Goal: Use online tool/utility: Utilize a website feature to perform a specific function

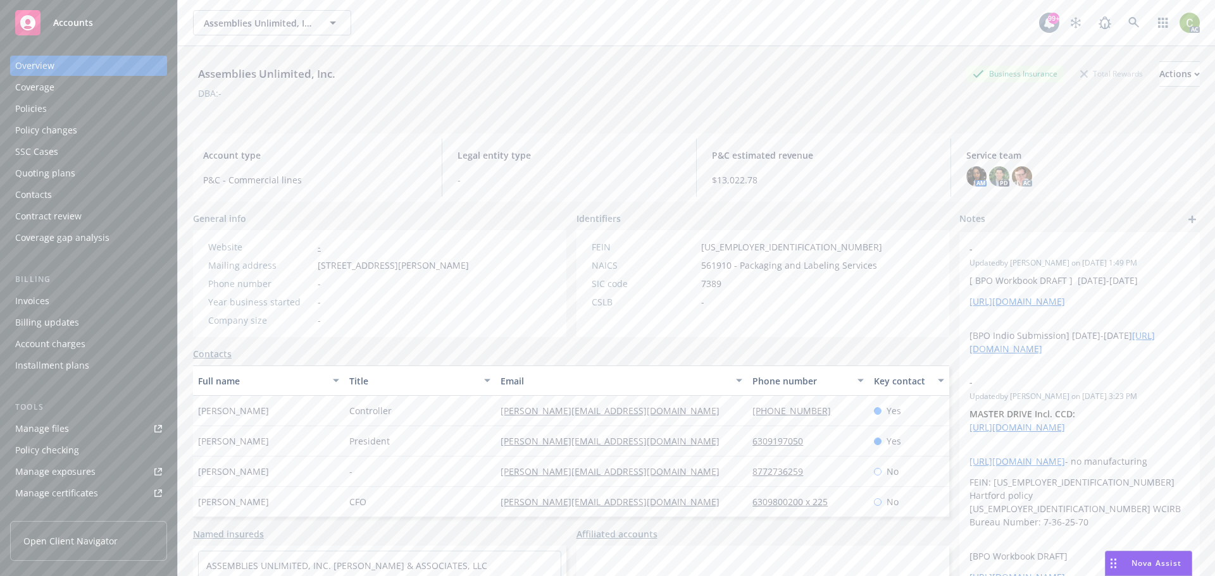
drag, startPoint x: 0, startPoint y: 0, endPoint x: 1161, endPoint y: 565, distance: 1290.8
click at [1149, 561] on span "Nova Assist" at bounding box center [1156, 563] width 50 height 11
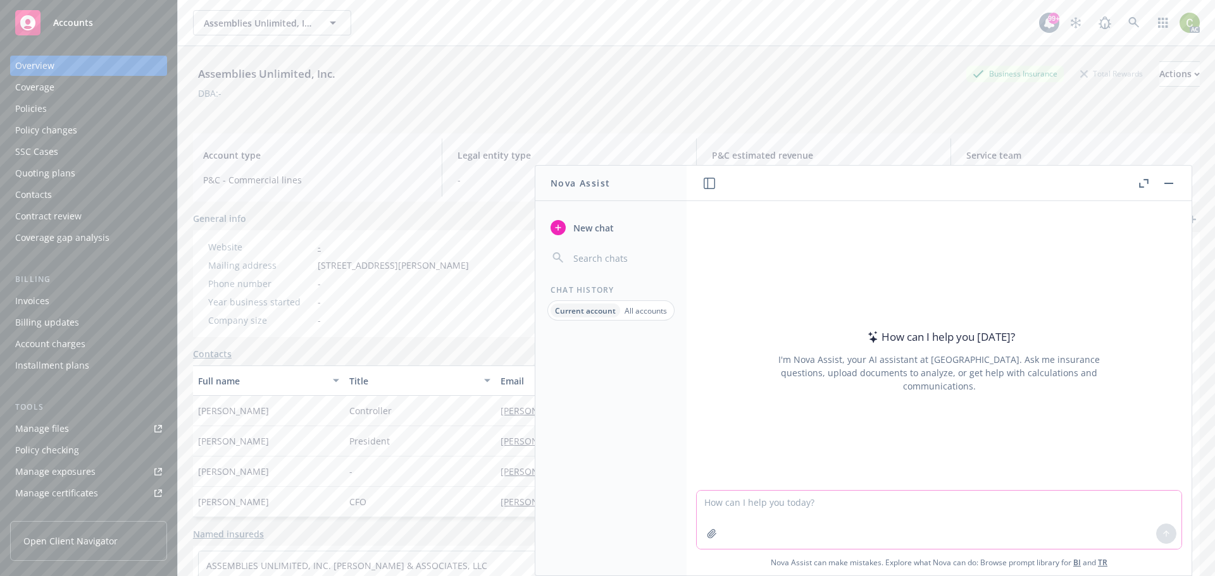
click at [804, 505] on textarea at bounding box center [939, 520] width 485 height 58
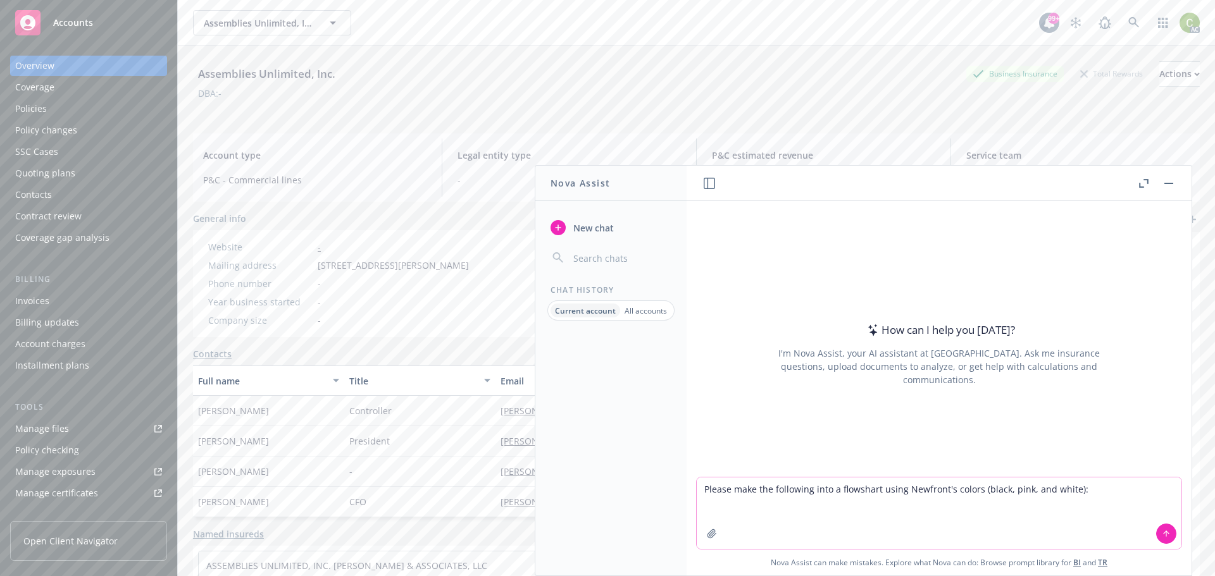
paste textarea "(1) Tigo becomes aware of a new occurrence/incident (a) Is the date of the occu…"
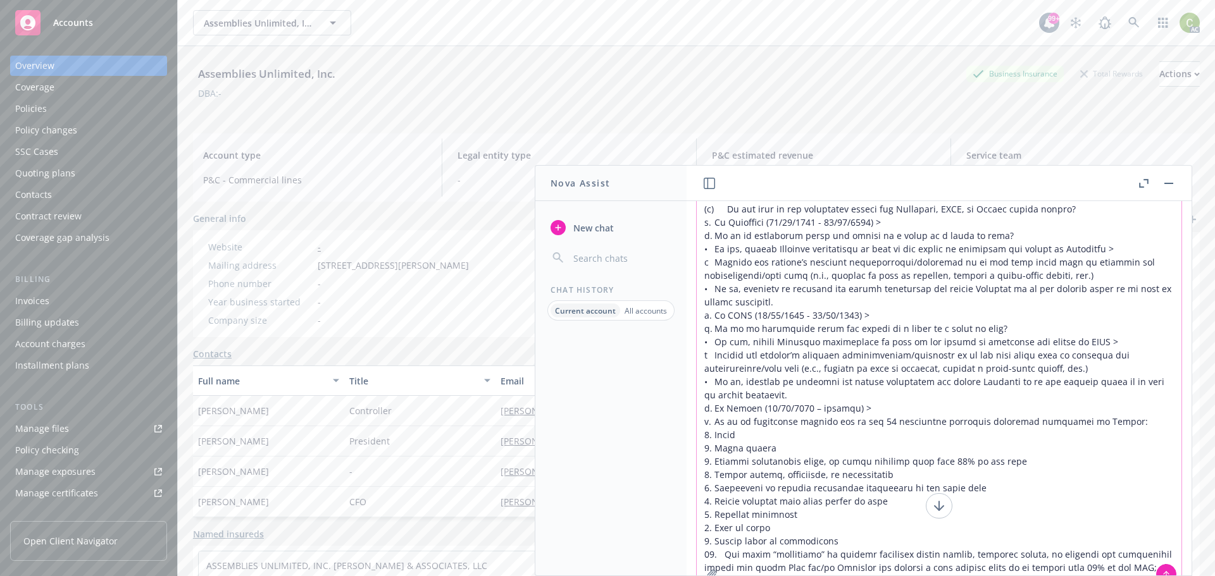
scroll to position [85, 0]
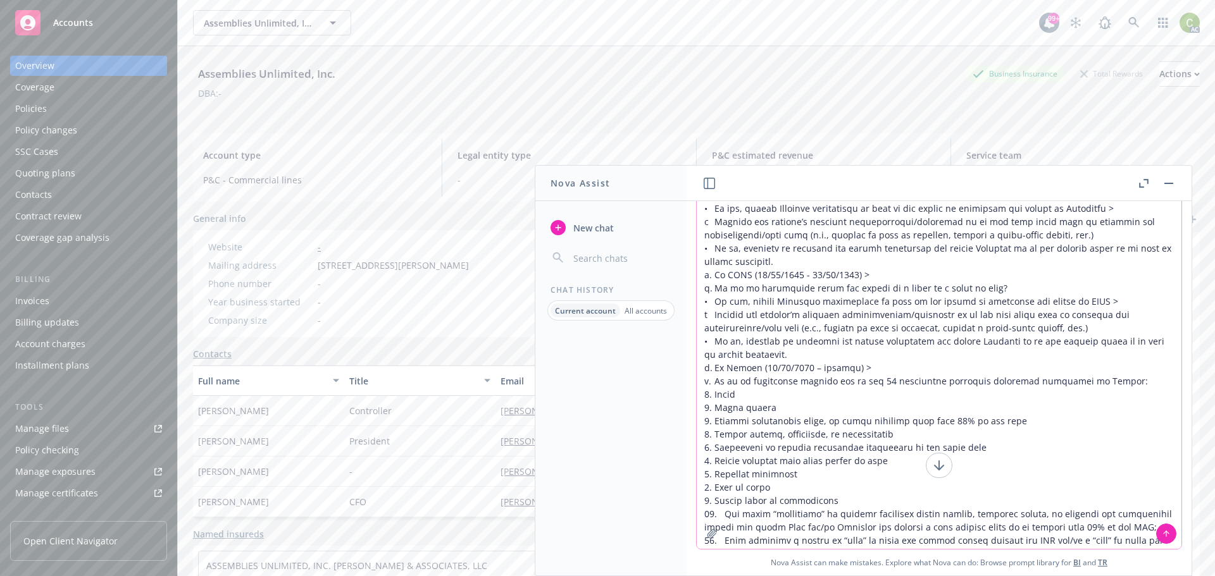
click at [1047, 525] on textarea at bounding box center [939, 333] width 485 height 432
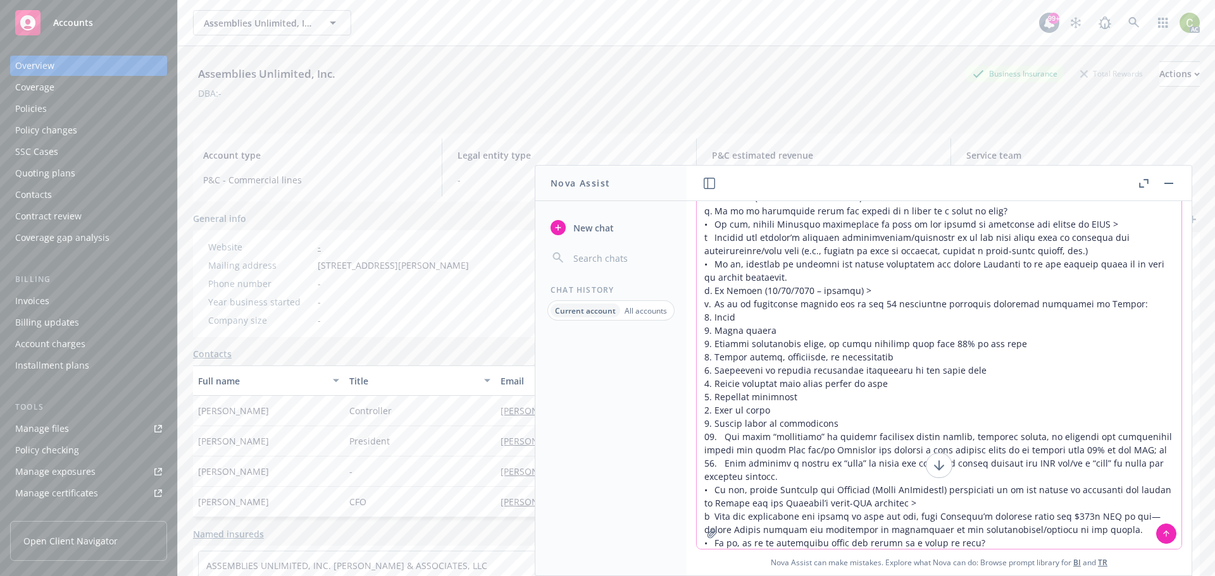
scroll to position [157, 0]
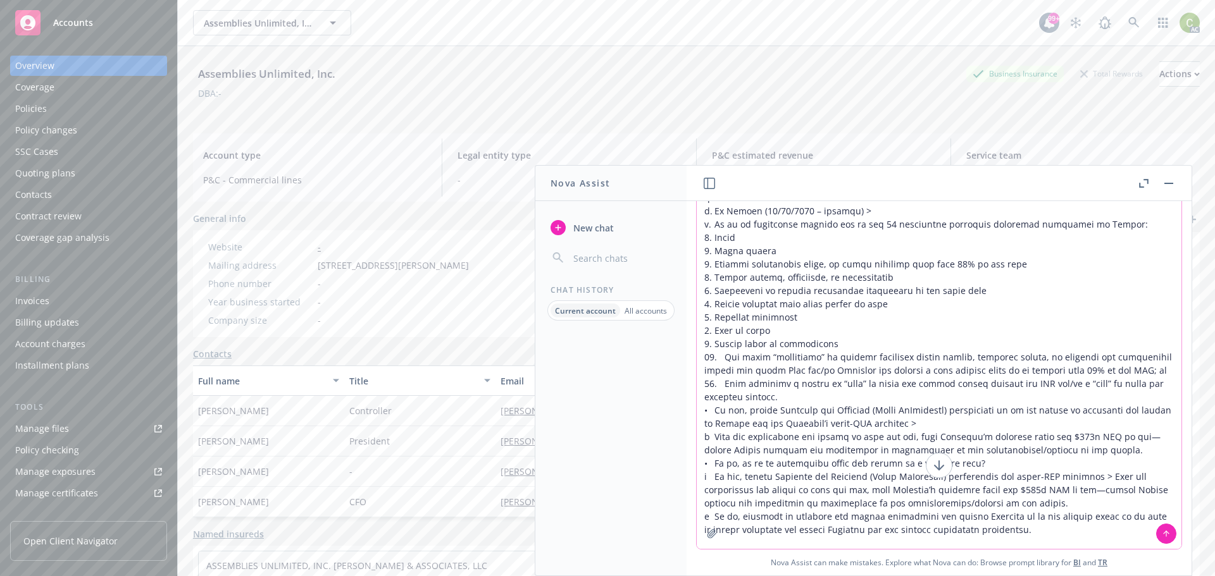
type textarea "Please make the following into a flowshart using Newfront's colors (black, pink…"
click at [1166, 532] on button at bounding box center [1166, 534] width 20 height 20
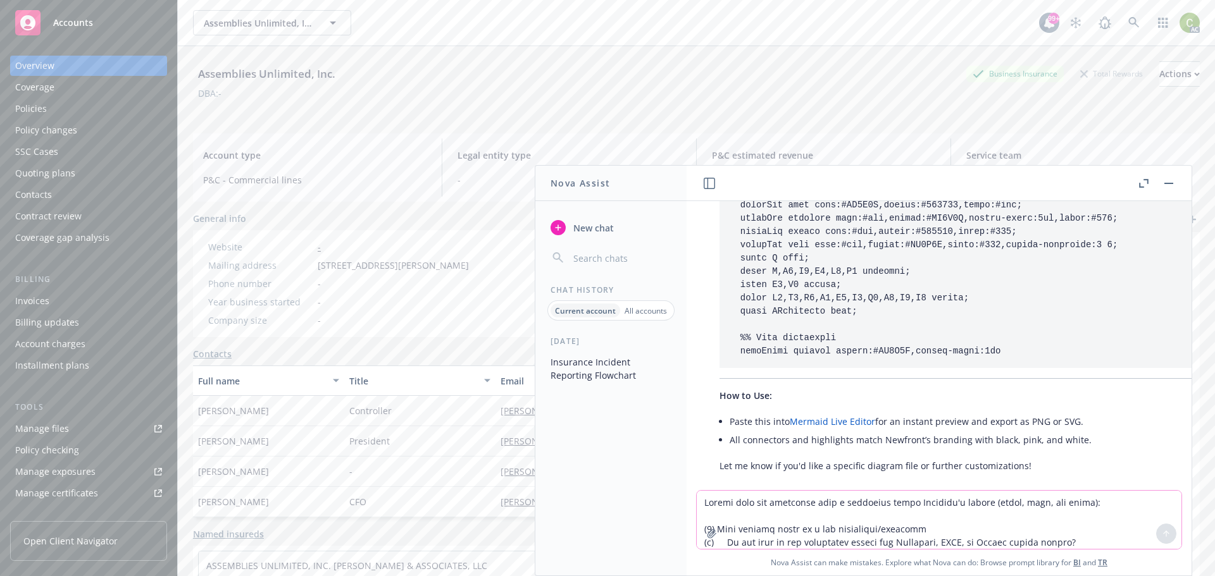
scroll to position [1636, 0]
click at [965, 513] on textarea at bounding box center [939, 520] width 485 height 58
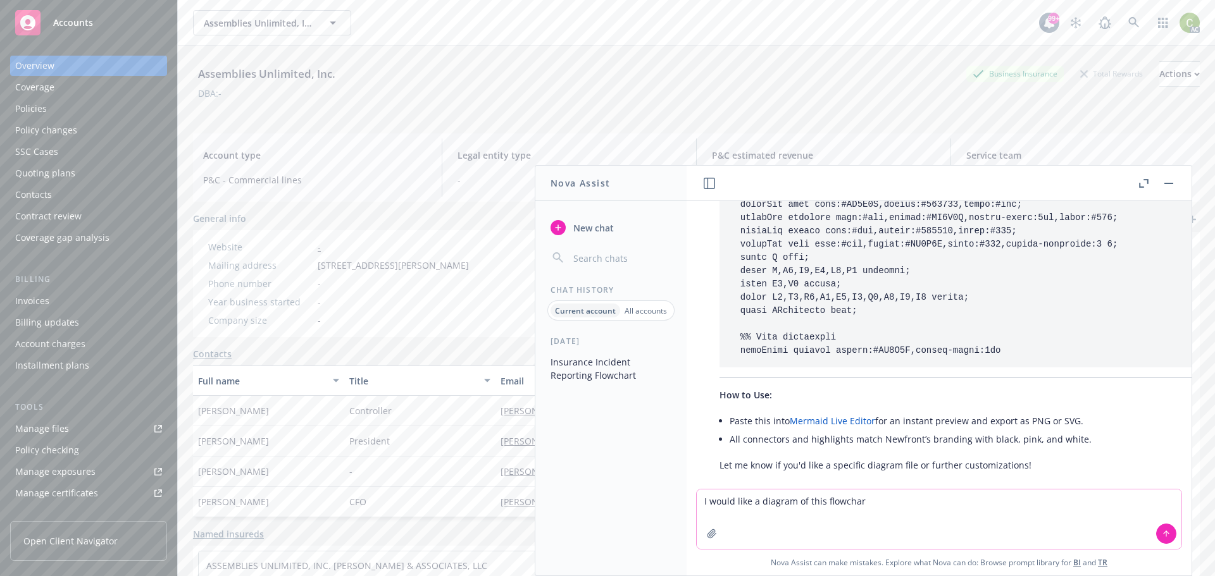
type textarea "I would like a diagram of this flowchart"
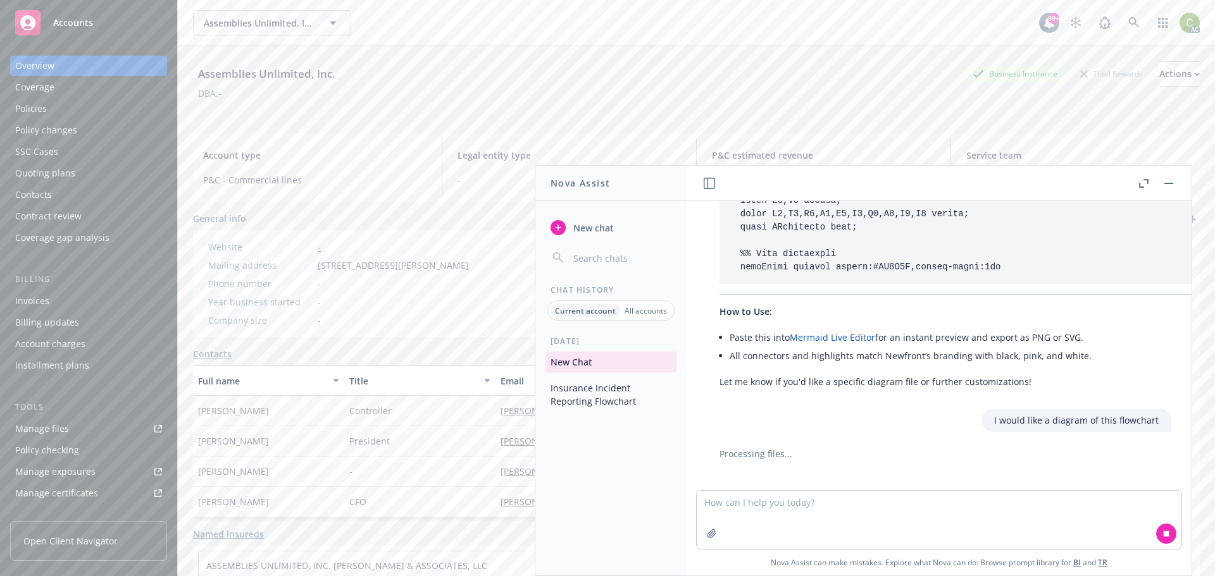
scroll to position [1723, 0]
click at [814, 504] on textarea at bounding box center [939, 520] width 485 height 58
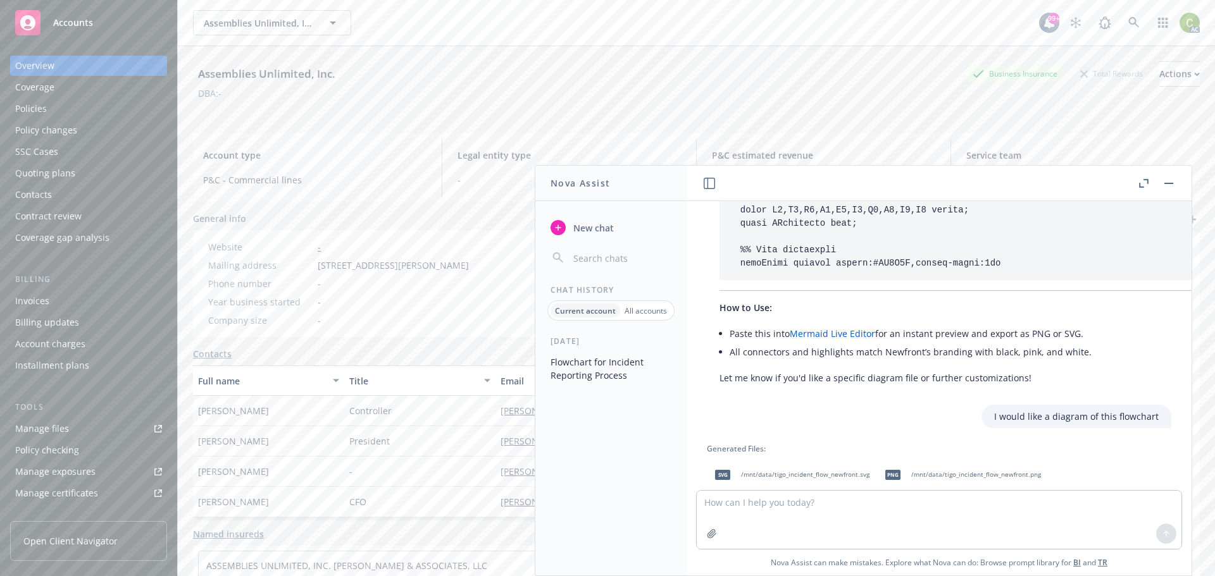
scroll to position [1894, 0]
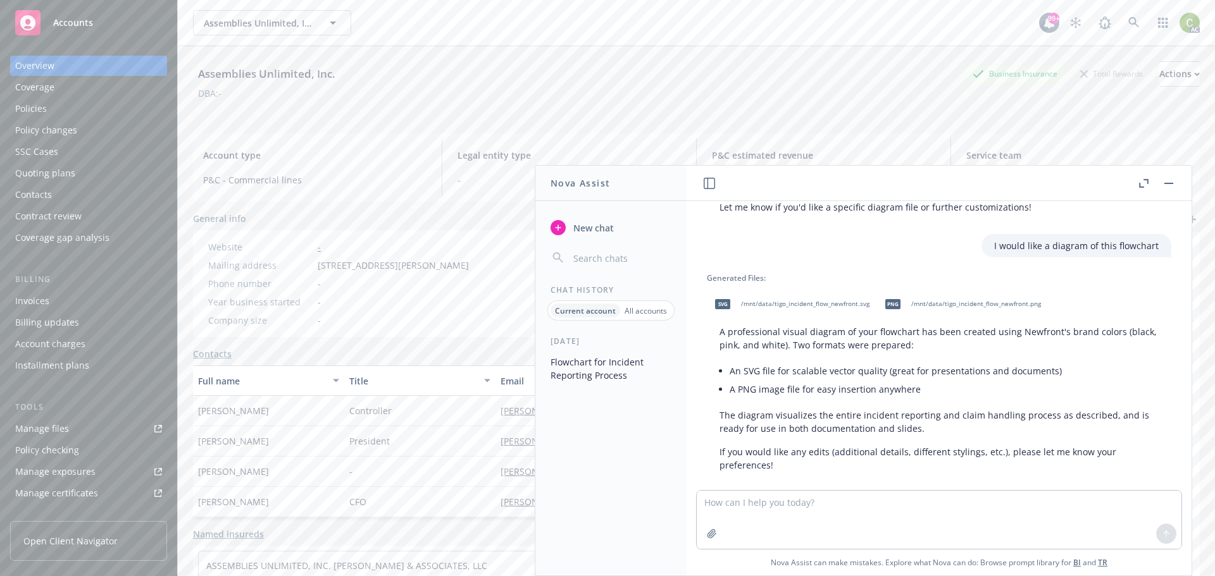
click at [792, 300] on span "/mnt/data/tigo_incident_flow_newfront.svg" at bounding box center [805, 304] width 128 height 8
click at [875, 520] on textarea at bounding box center [939, 520] width 485 height 58
type textarea "Put the Travelers, USIC and Colony entries into black ovals"
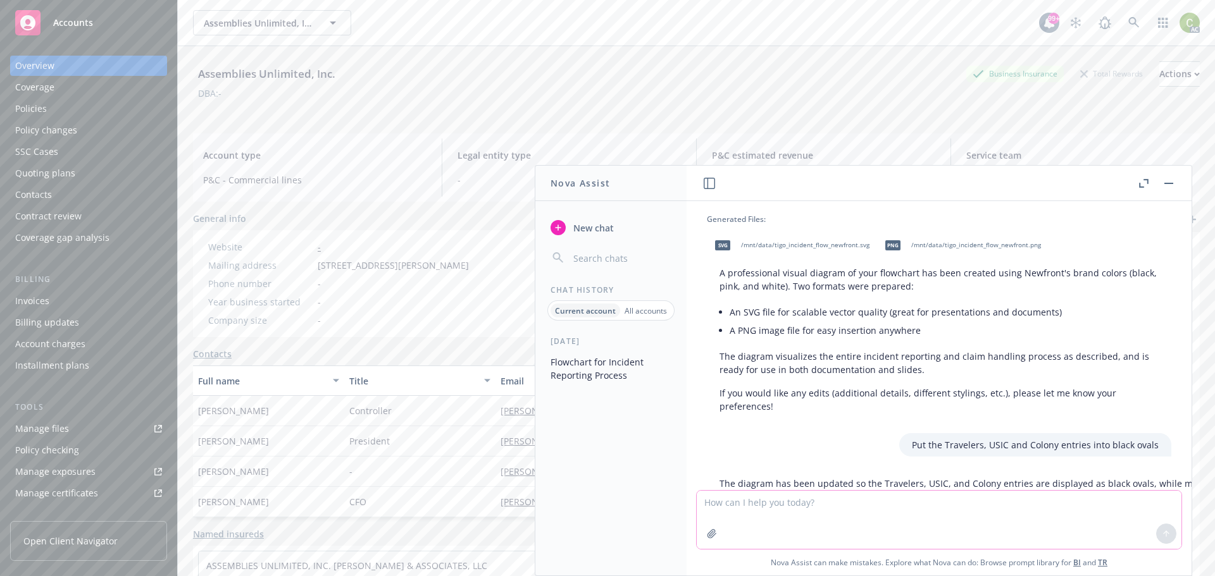
click at [868, 506] on textarea at bounding box center [939, 520] width 485 height 58
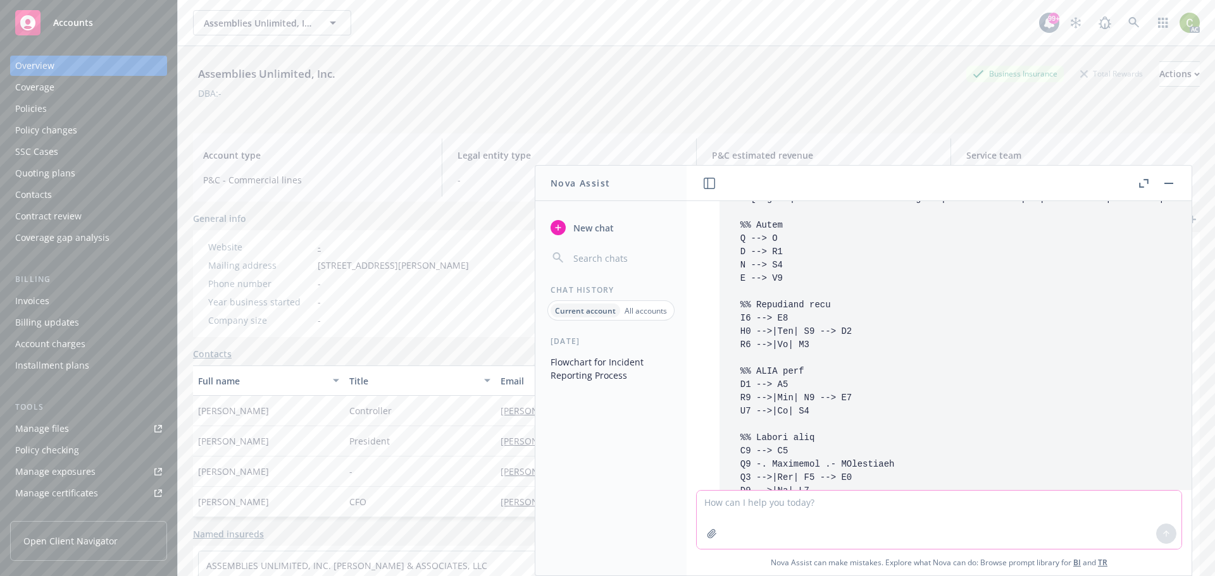
scroll to position [3256, 0]
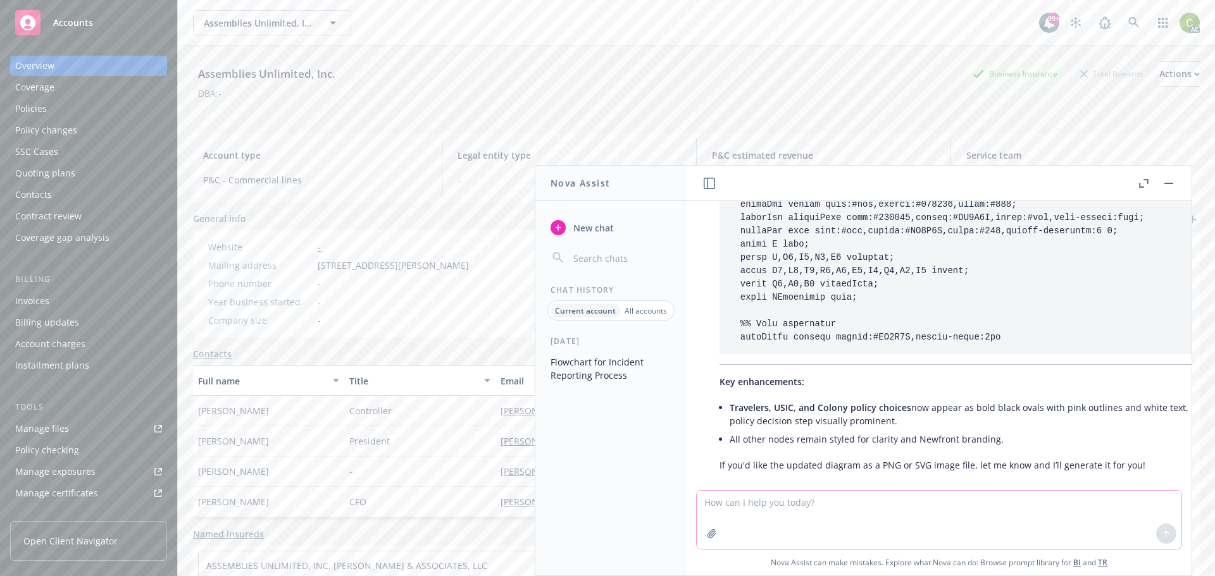
click at [856, 513] on textarea at bounding box center [939, 520] width 485 height 58
type textarea "Please provide it as an SVG"
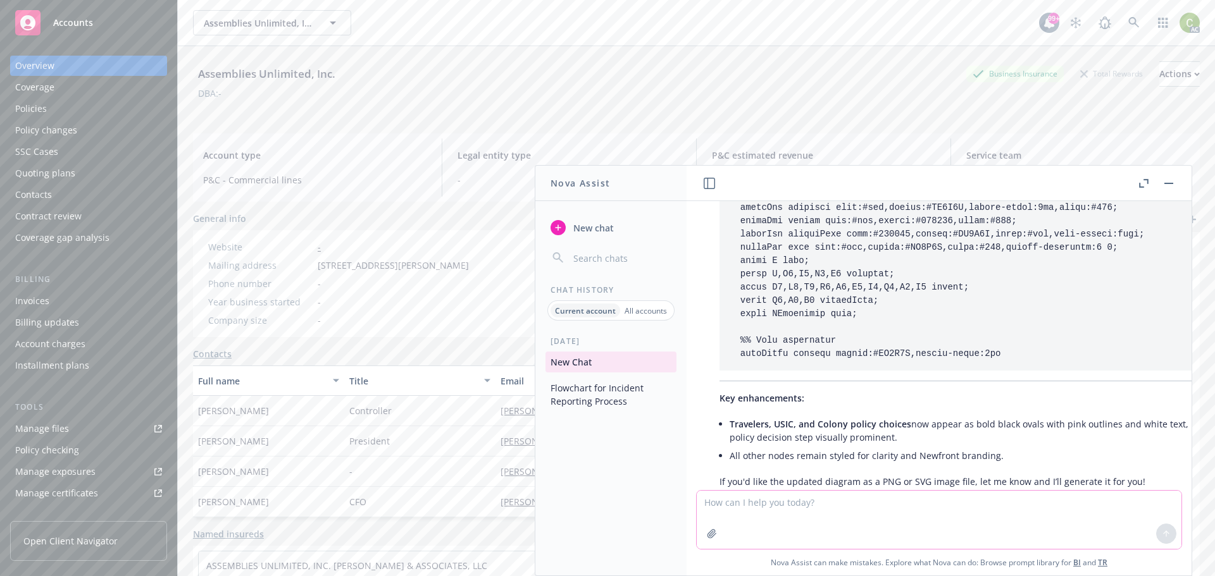
scroll to position [3396, 0]
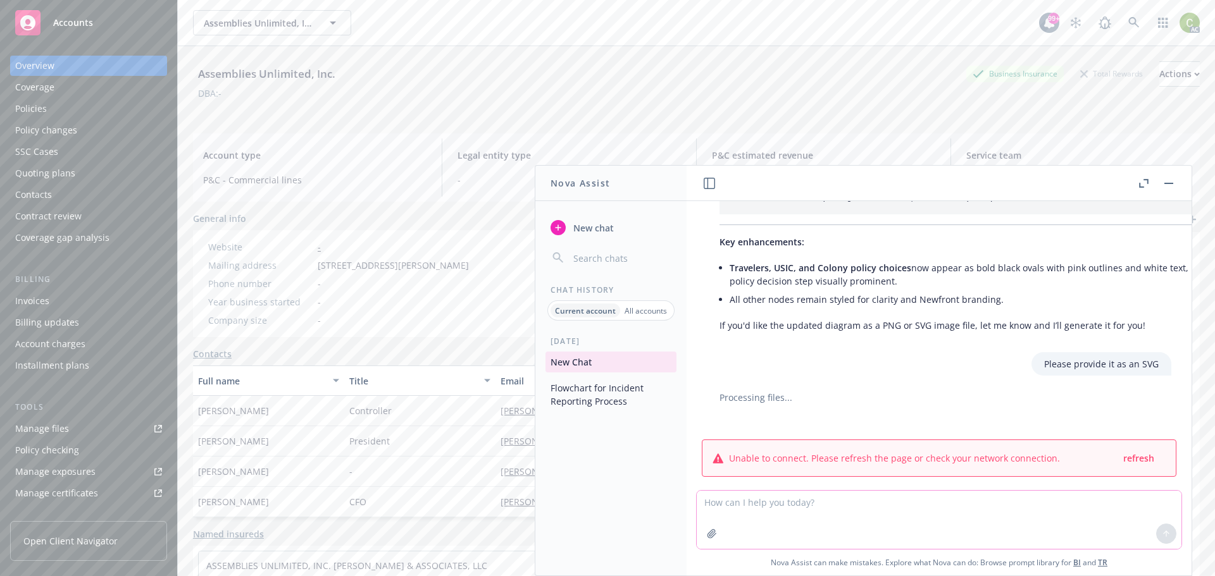
click at [794, 508] on textarea at bounding box center [939, 520] width 485 height 58
click at [1127, 452] on span "refresh" at bounding box center [1138, 458] width 31 height 12
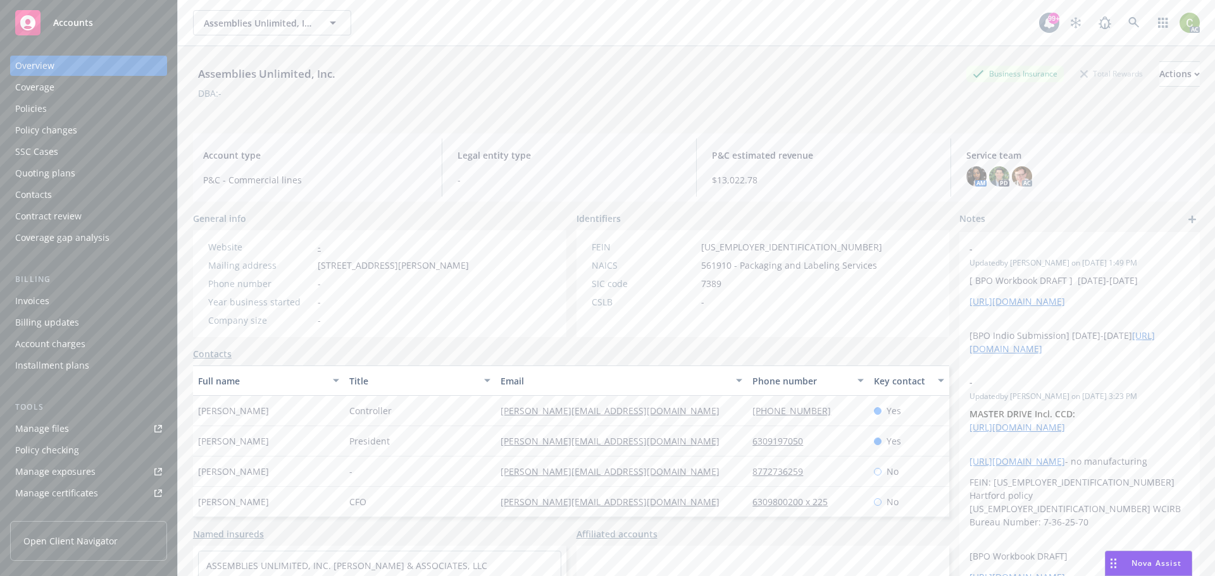
click at [1166, 564] on span "Nova Assist" at bounding box center [1156, 563] width 50 height 11
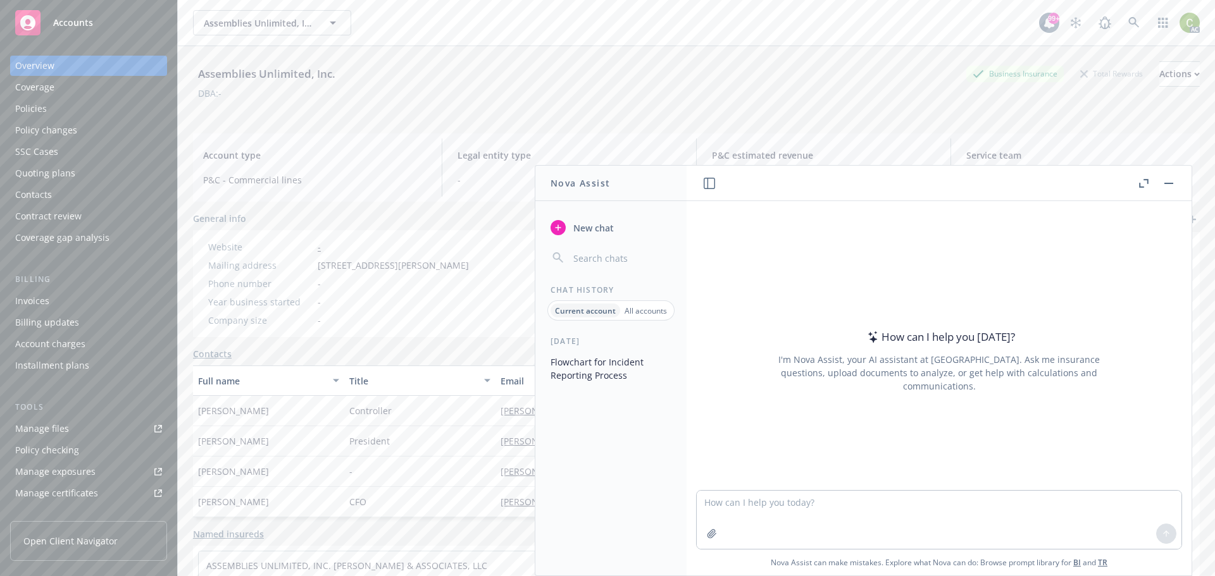
click at [601, 374] on button "Flowchart for Incident Reporting Process" at bounding box center [610, 369] width 131 height 34
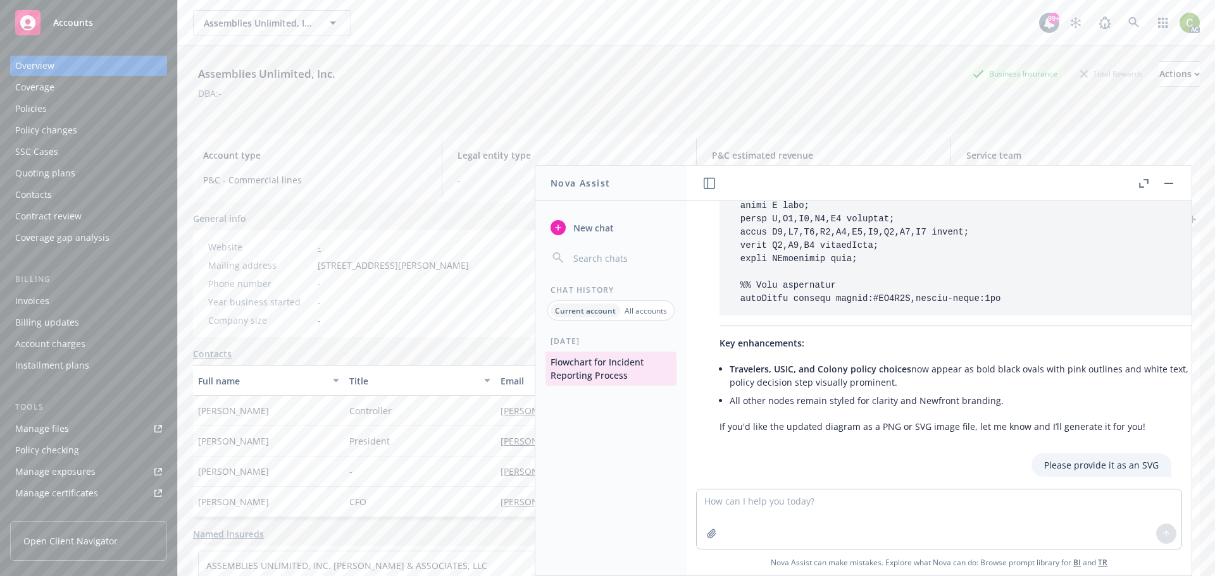
scroll to position [3296, 0]
click at [1066, 511] on textarea at bounding box center [939, 519] width 485 height 59
type textarea "Please provide this in an SVG"
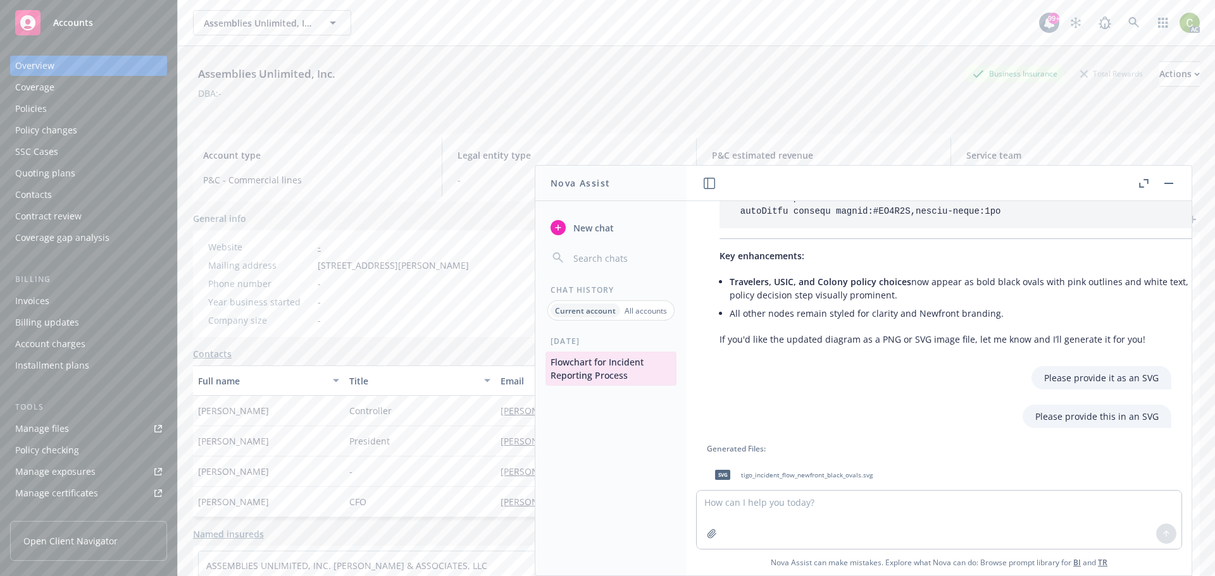
scroll to position [3459, 0]
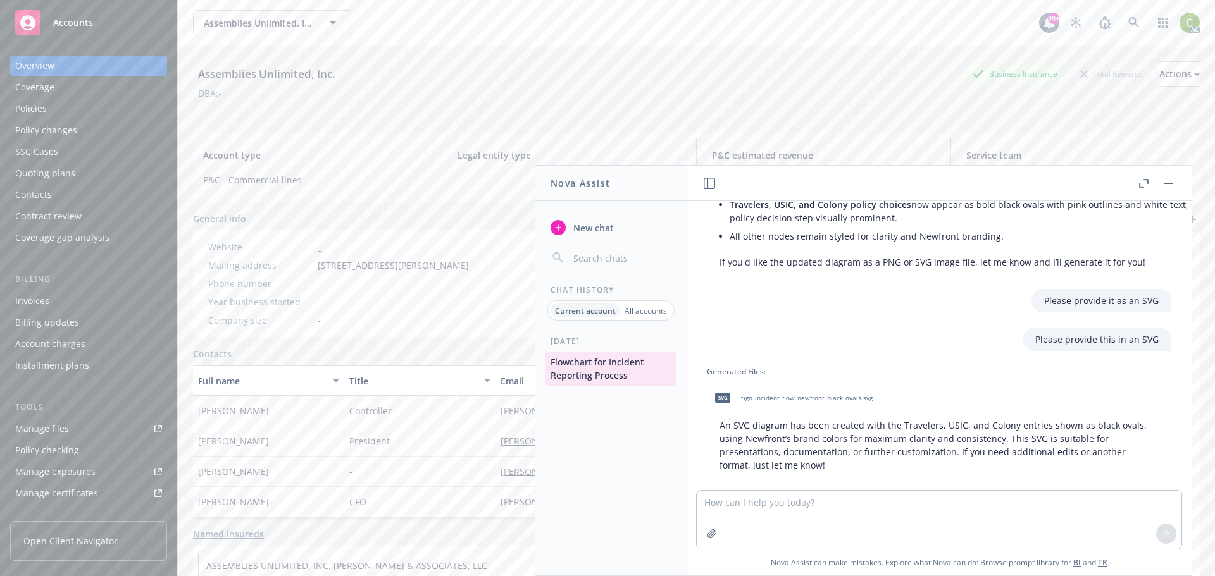
click at [811, 394] on span "tigo_incident_flow_newfront_black_ovals.svg" at bounding box center [807, 398] width 132 height 8
click at [781, 511] on textarea at bounding box center [939, 520] width 485 height 58
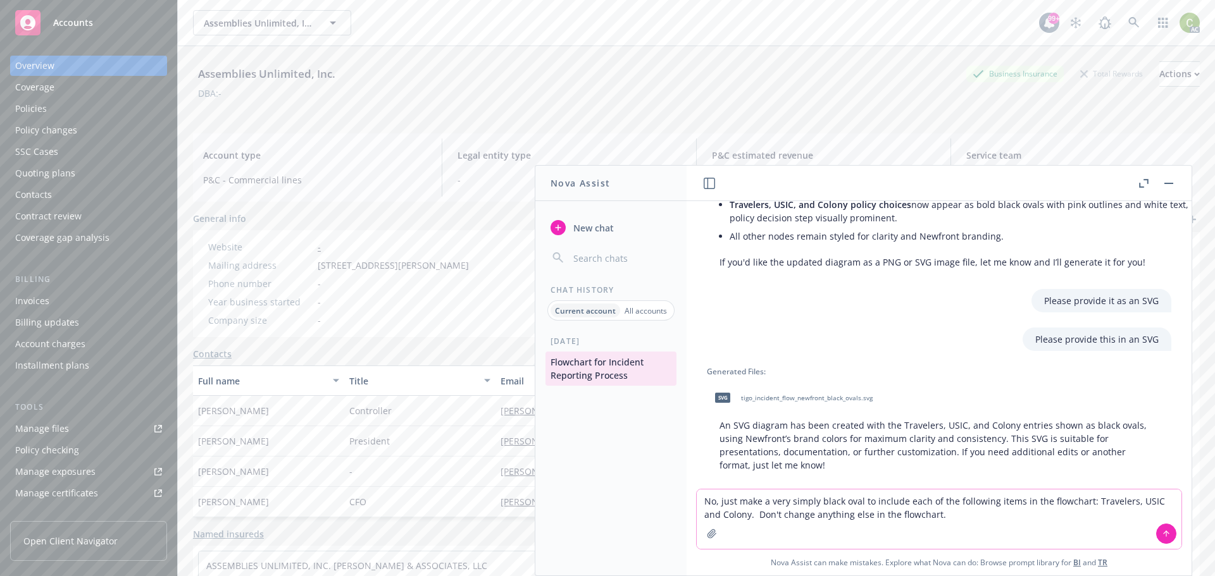
type textarea "No, just make a very simply black oval to include each of the following items i…"
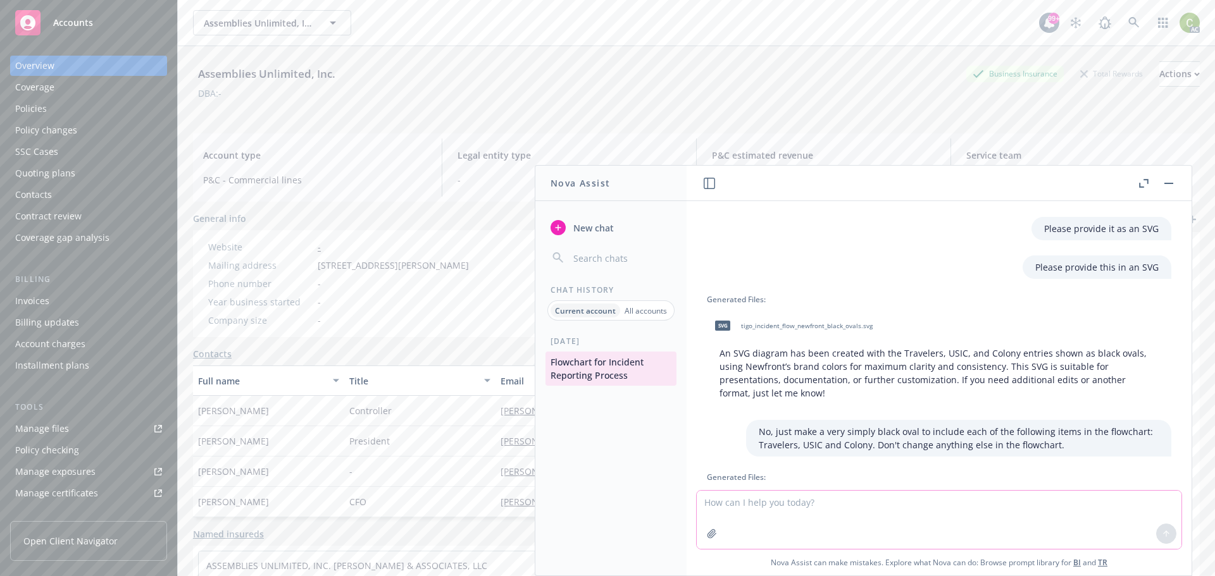
scroll to position [3637, 0]
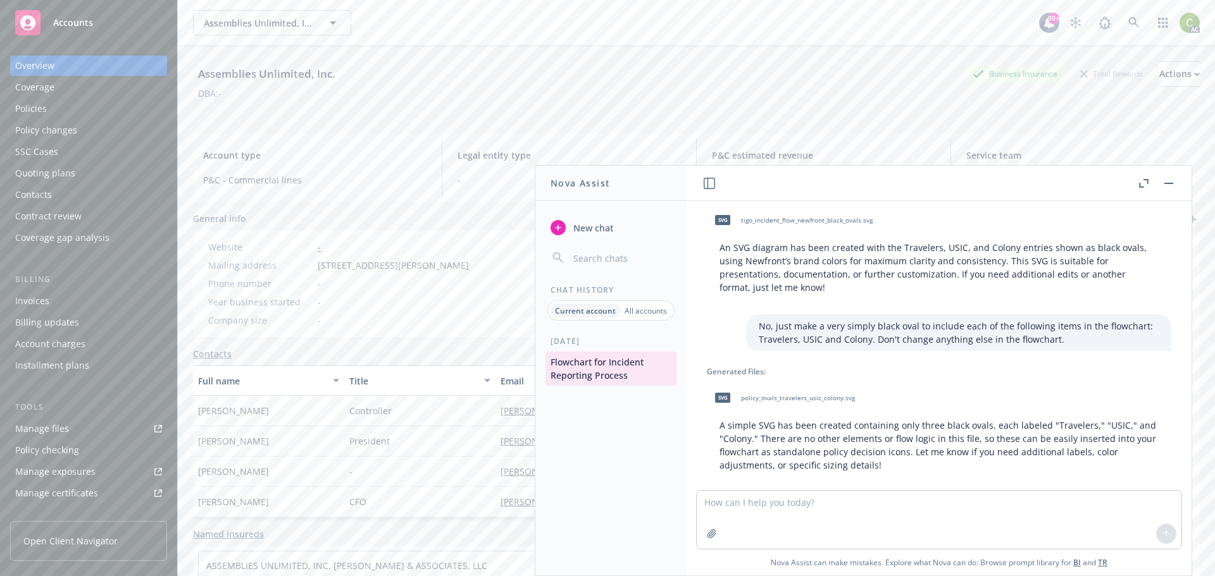
click at [838, 394] on span "policy_ovals_travelers_usic_colony.svg" at bounding box center [798, 398] width 114 height 8
paste textarea "file:///C:/Users/chelsea.[PERSON_NAME]/Downloads/_mnt_data_tigo_incident_flow_n…"
click at [699, 503] on textarea "file:///C:/Users/chelsea.[PERSON_NAME]/Downloads/_mnt_data_tigo_incident_flow_n…" at bounding box center [939, 519] width 485 height 59
paste textarea "Travelers ([DATE] - [DATE]"
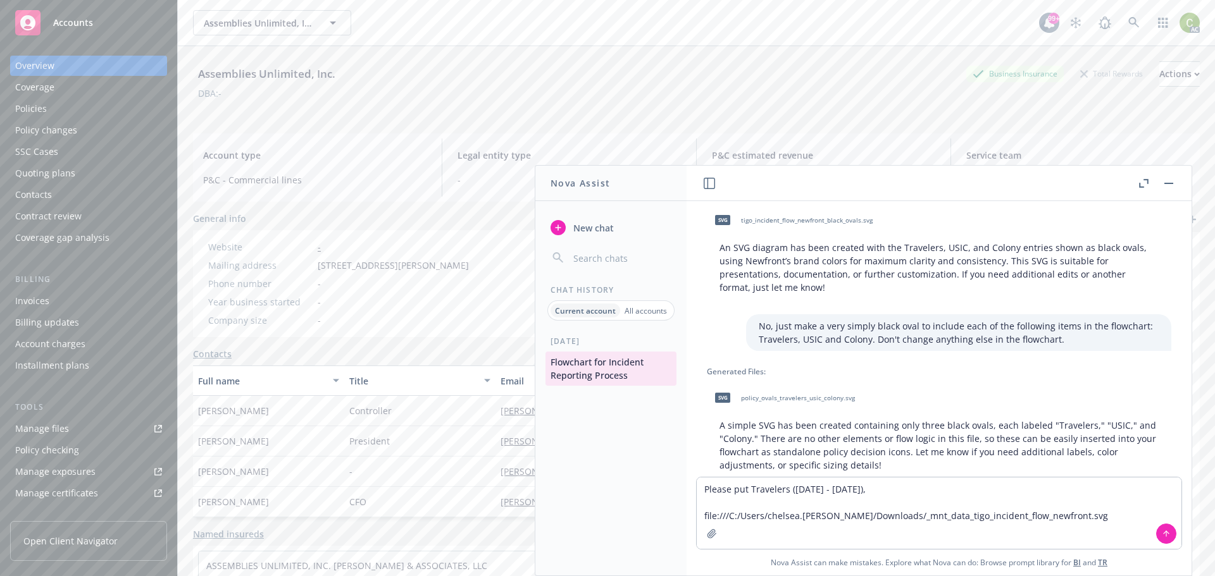
click at [588, 520] on div "[DATE] Flowchart for Incident Reporting Process" at bounding box center [610, 456] width 151 height 240
click at [943, 492] on textarea "Please put Travelers ([DATE] - [DATE]), file:///C:/Users/chelsea.[PERSON_NAME]/…" at bounding box center [939, 514] width 485 height 72
paste textarea "USIC ([DATE] - [DATE])"
click at [582, 426] on div "[DATE] Flowchart for Incident Reporting Process" at bounding box center [610, 456] width 151 height 240
click at [1032, 491] on textarea "Please put Travelers ([DATE] - [DATE]), USIC ([DATE] - [DATE]), file:///C:/User…" at bounding box center [939, 514] width 485 height 72
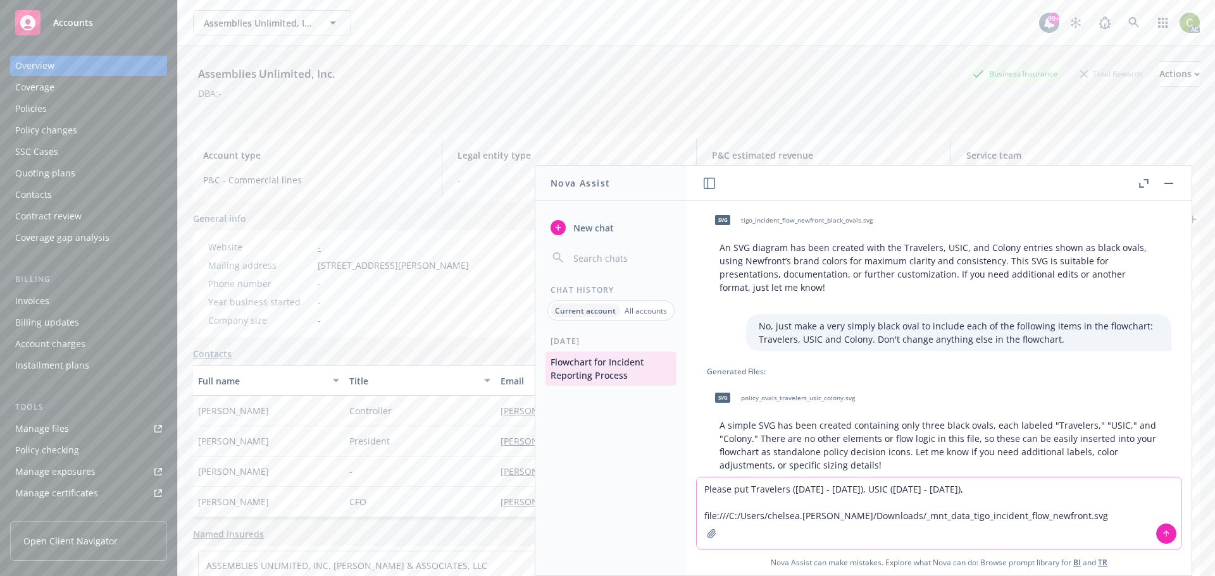
paste textarea "Colony ([DATE] – present)"
type textarea "Please put Travelers ([DATE] - [DATE]), USIC ([DATE] - [DATE]), Colony ([DATE] …"
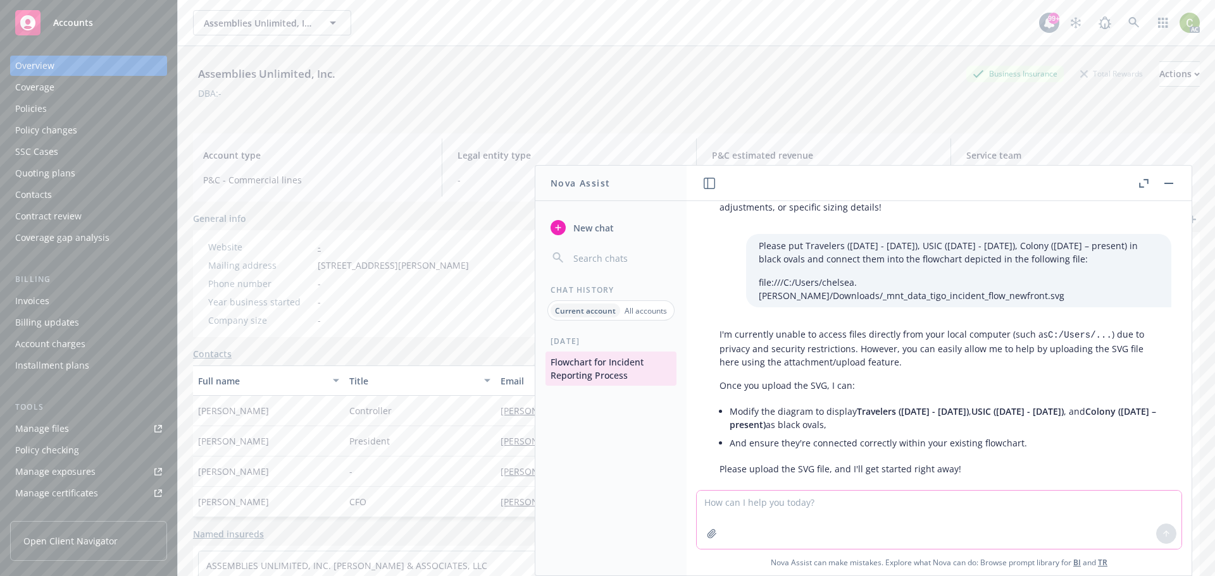
scroll to position [3899, 0]
paste textarea "Colony ([DATE] – present)"
type textarea "Colony ([DATE] – present)"
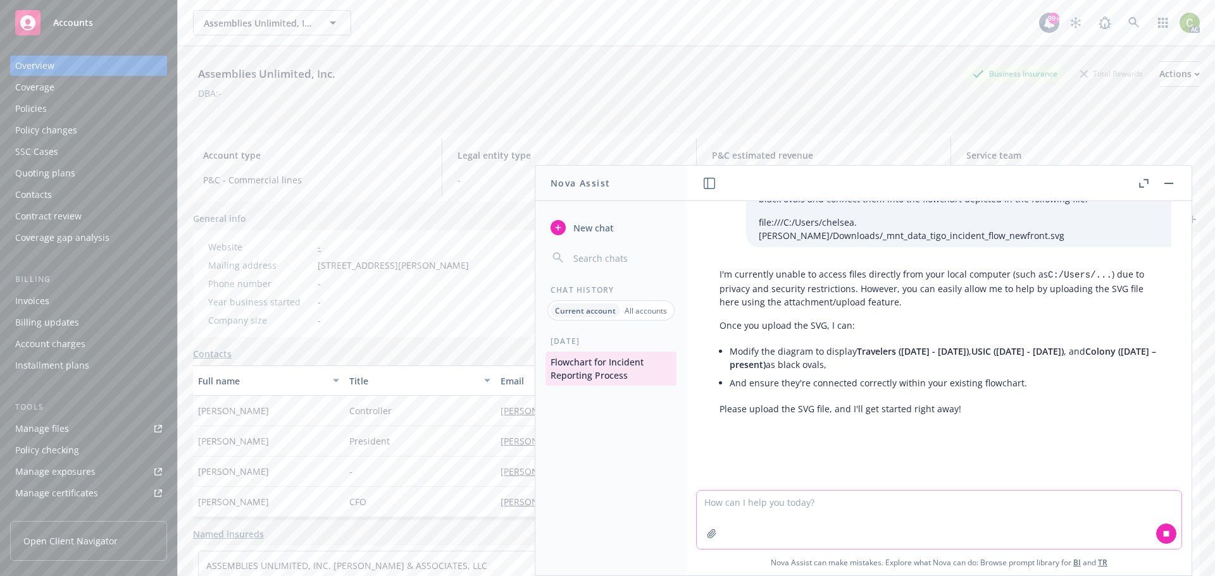
scroll to position [3957, 0]
click at [863, 513] on textarea at bounding box center [939, 520] width 485 height 58
paste textarea "file:///C:/Users/chelsea.[PERSON_NAME]/Downloads/_mnt_data_tigo_incident_flow_n…"
type textarea "file:///C:/Users/chelsea.[PERSON_NAME]/Downloads/_mnt_data_tigo_incident_flow_n…"
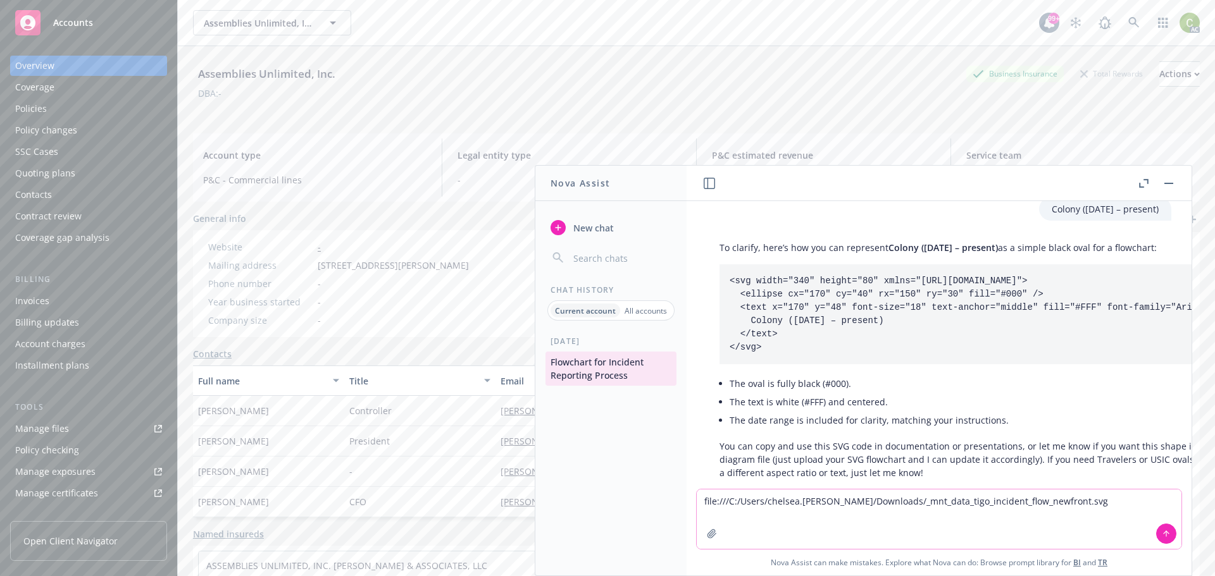
scroll to position [4202, 0]
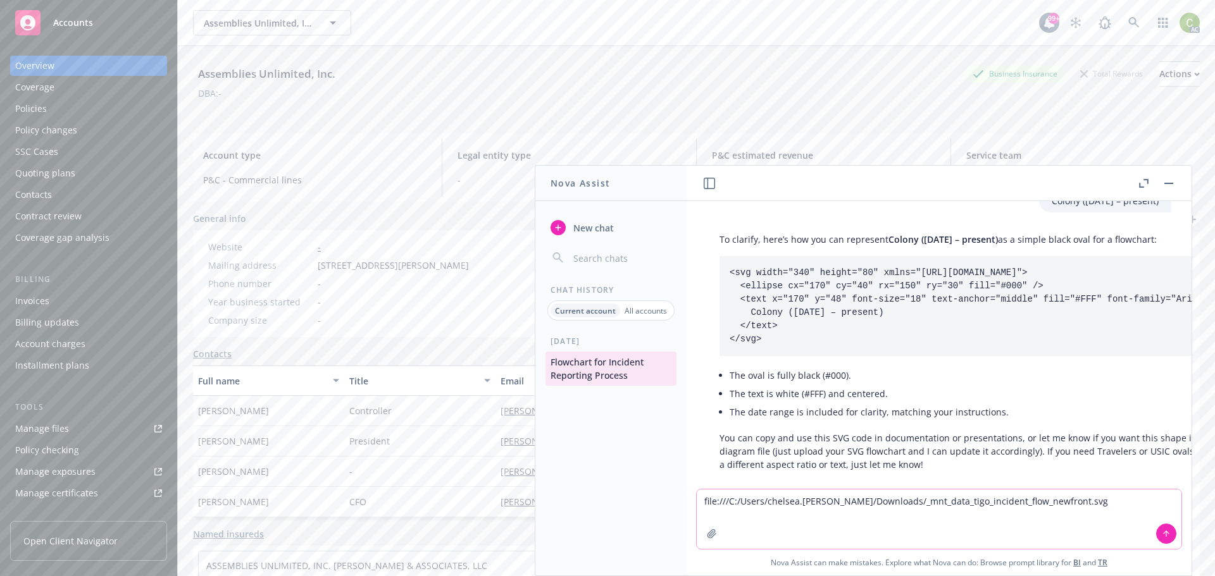
drag, startPoint x: 1064, startPoint y: 509, endPoint x: 233, endPoint y: 464, distance: 832.7
click at [237, 475] on body "Accounts Overview Coverage Policies Policy changes SSC Cases Quoting plans Cont…" at bounding box center [607, 288] width 1215 height 576
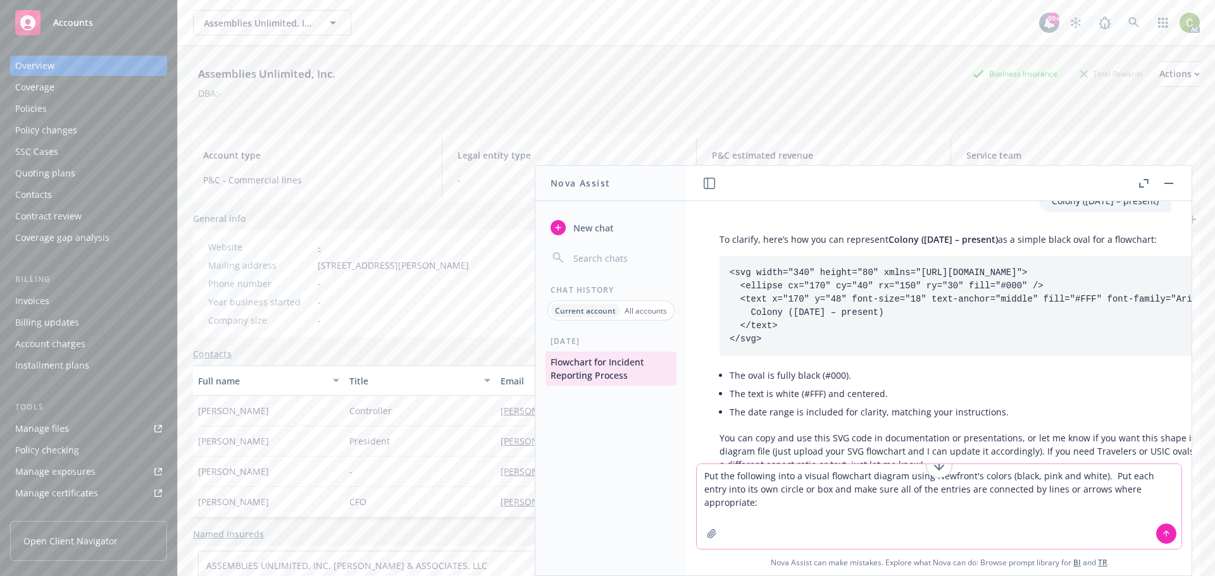
paste textarea "(1) Lore ipsumdo sitam co a eli seddoeiusm/temporin (u) La etd magn al eni admi…"
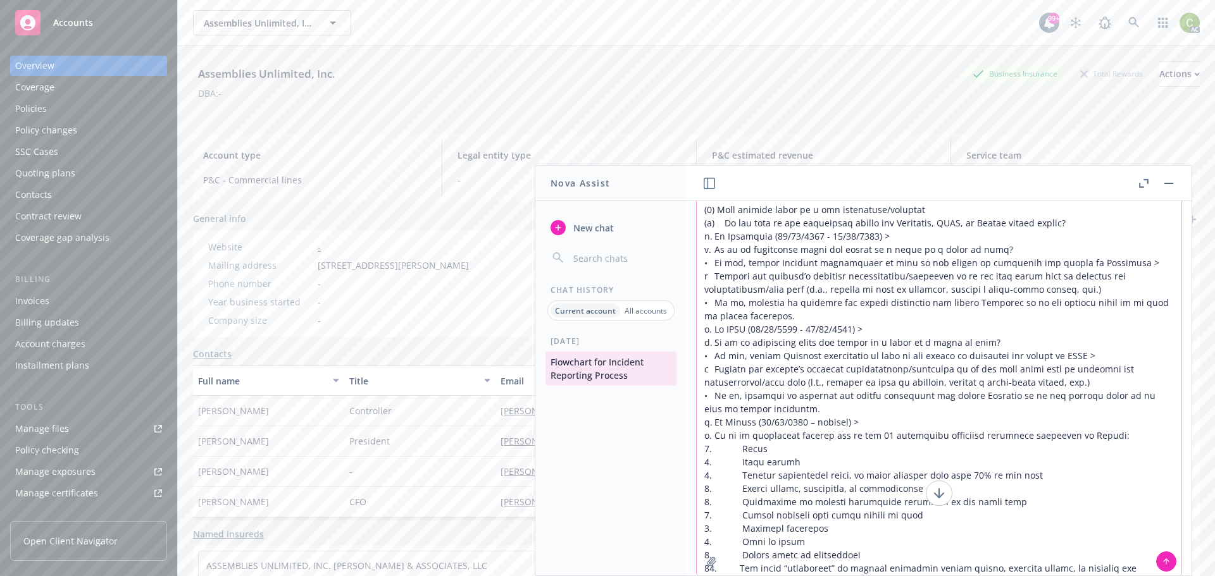
scroll to position [85, 0]
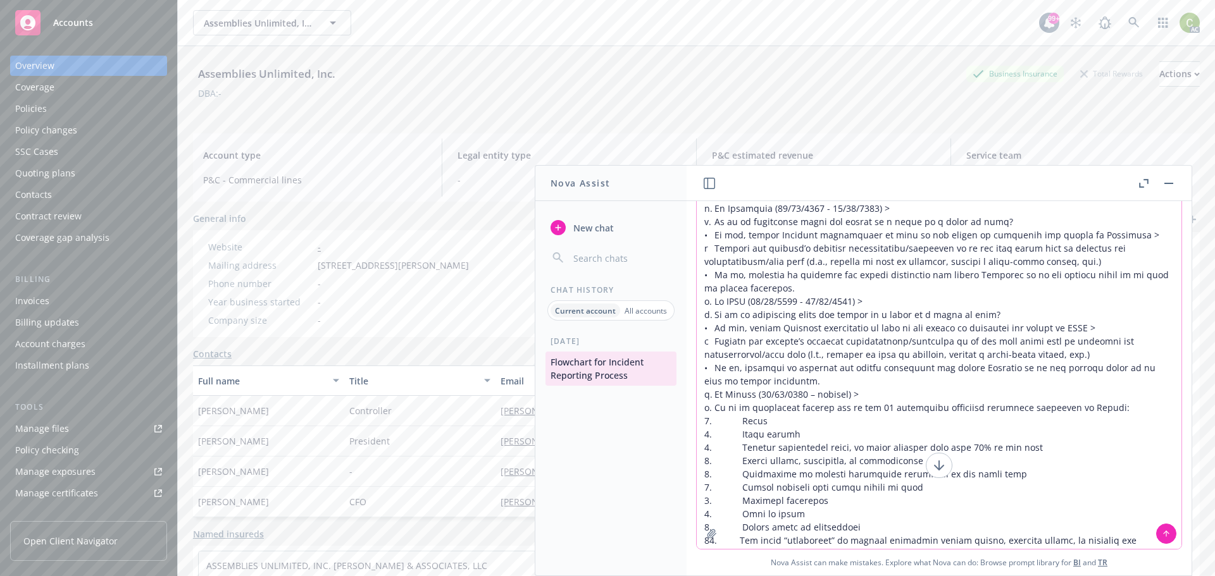
click at [835, 438] on textarea at bounding box center [939, 333] width 485 height 432
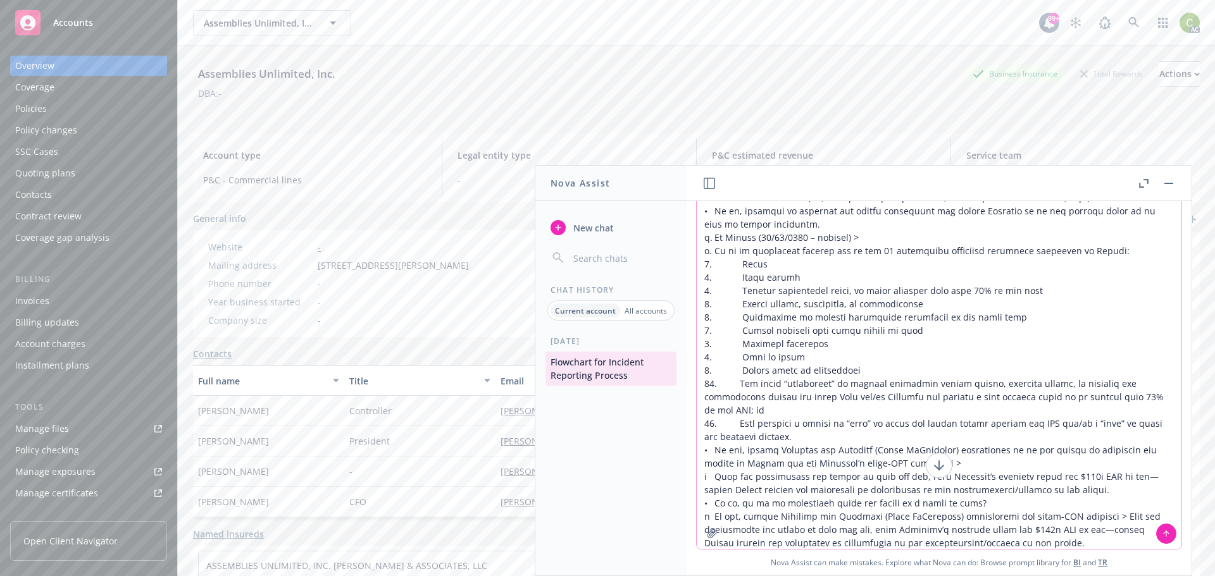
scroll to position [170, 0]
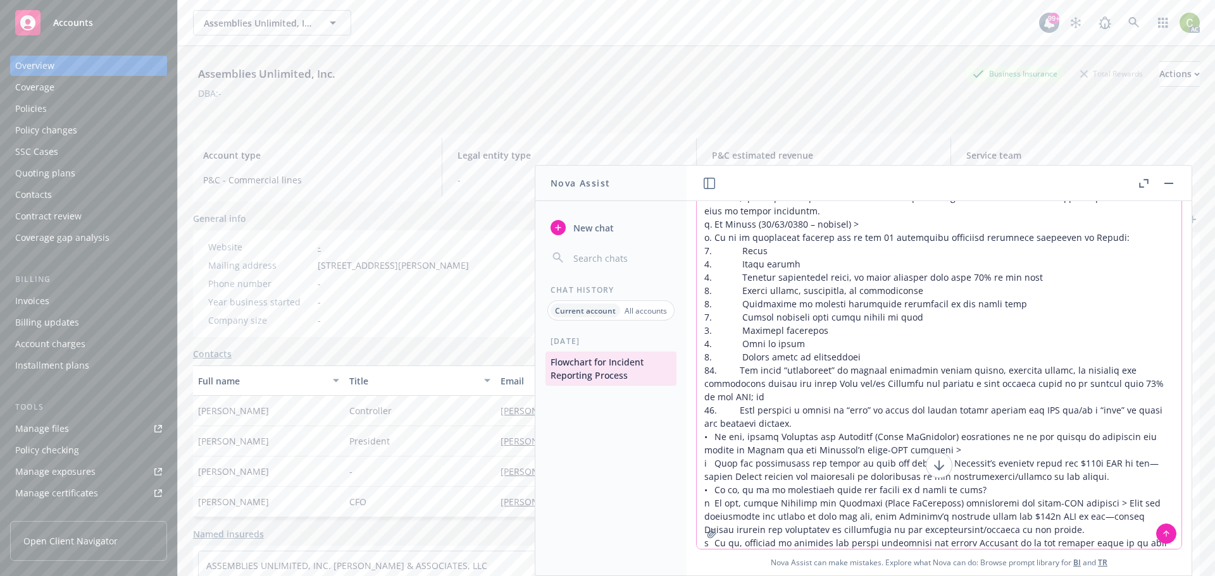
type textarea "Lor ips dolorsita cons a elitse doeiusmod tempori utlab Etdolore'm aliqua (enim…"
click at [1164, 533] on icon at bounding box center [1166, 533] width 5 height 3
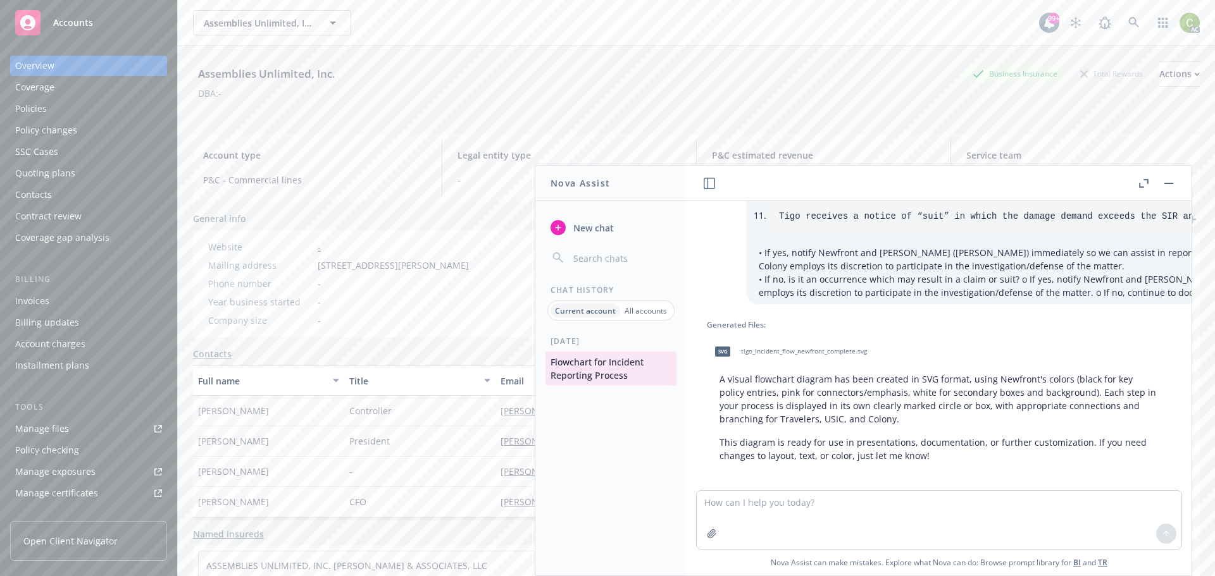
scroll to position [5004, 0]
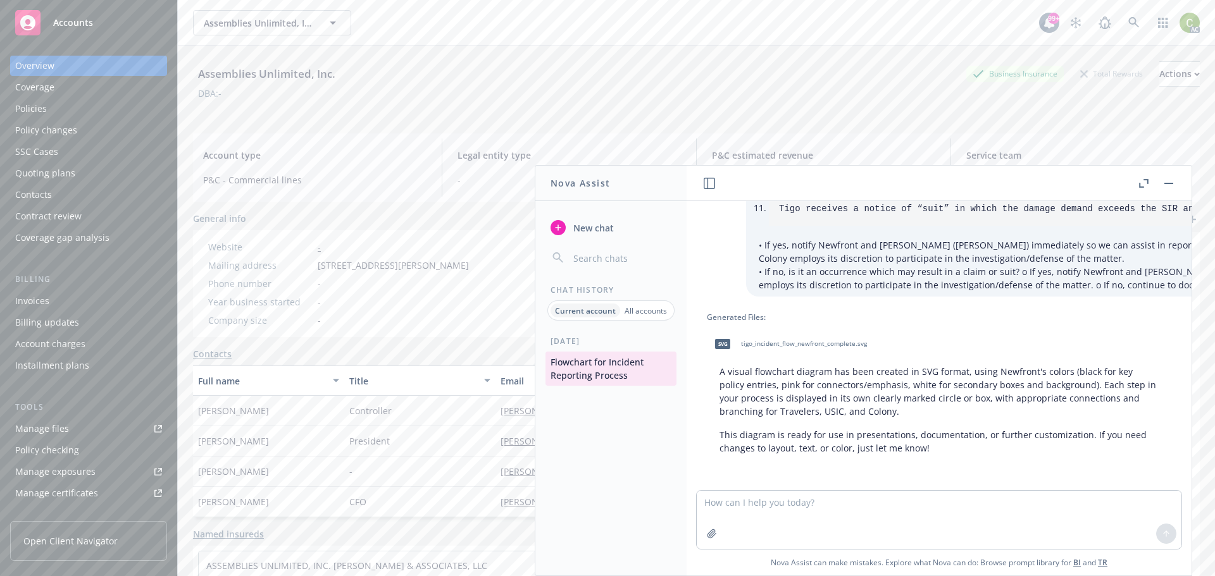
click at [756, 340] on span "tigo_incident_flow_newfront_complete.svg" at bounding box center [804, 344] width 126 height 8
click at [778, 507] on textarea at bounding box center [939, 520] width 485 height 58
type textarea "Can you make the text and boxes small so that everything fits in the diagram in…"
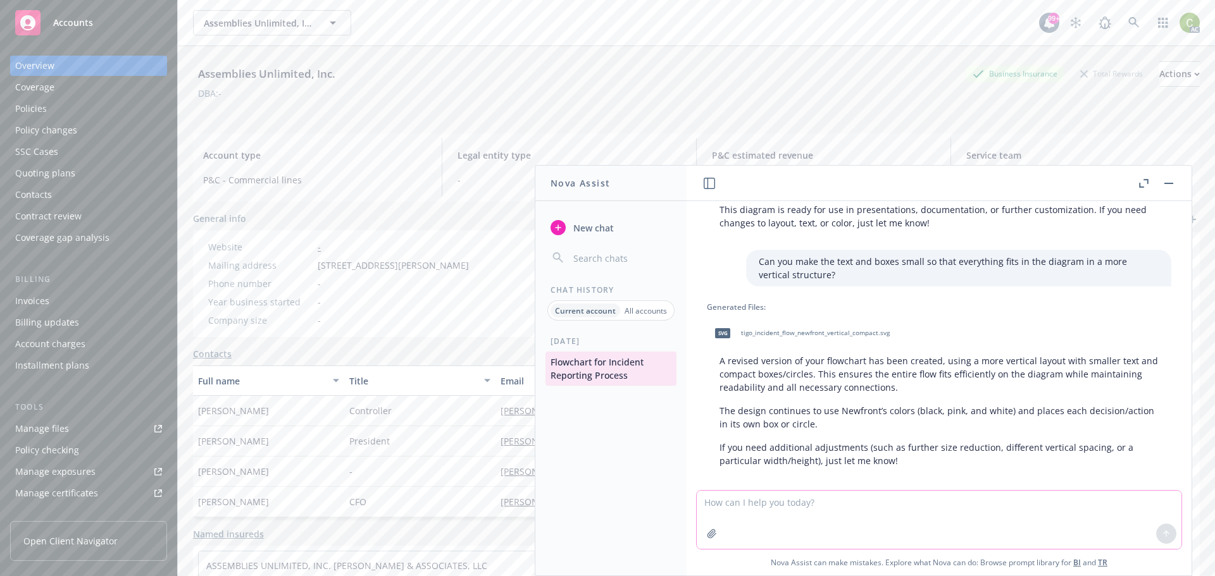
scroll to position [5242, 0]
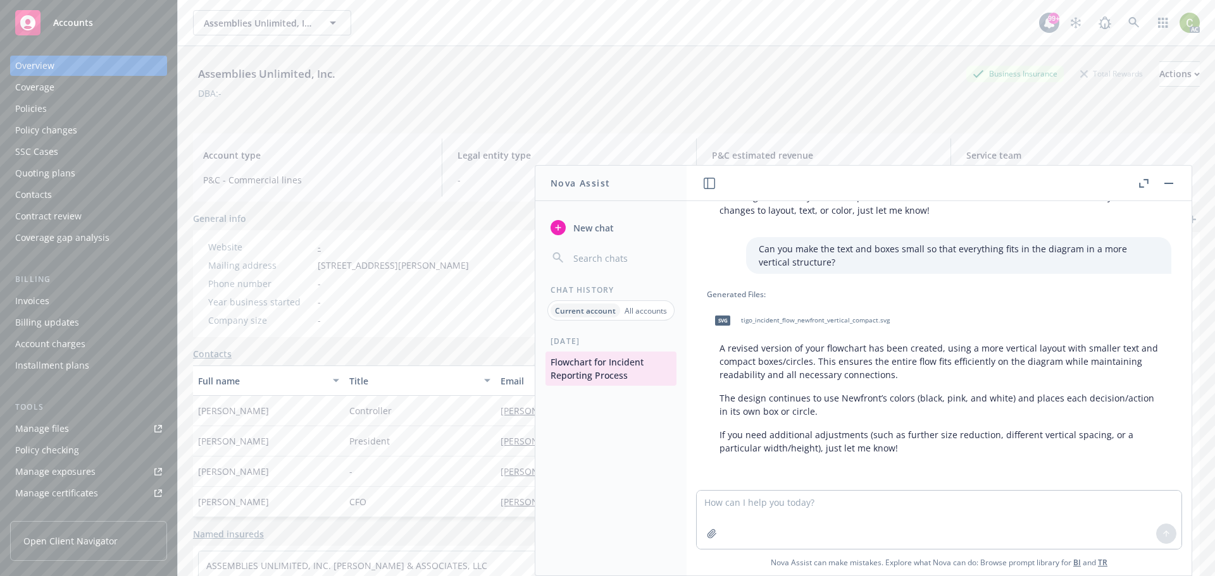
click at [778, 316] on div "svg tigo_incident_flow_newfront_vertical_compact.svg" at bounding box center [799, 321] width 185 height 32
click at [812, 511] on textarea at bounding box center [939, 520] width 485 height 58
click at [723, 506] on textarea "Nevermind, make it so that it's more horizontally structured rather than vertic…" at bounding box center [939, 519] width 485 height 59
type textarea "Never mind, make it so that it's more horizontally structured rather than verti…"
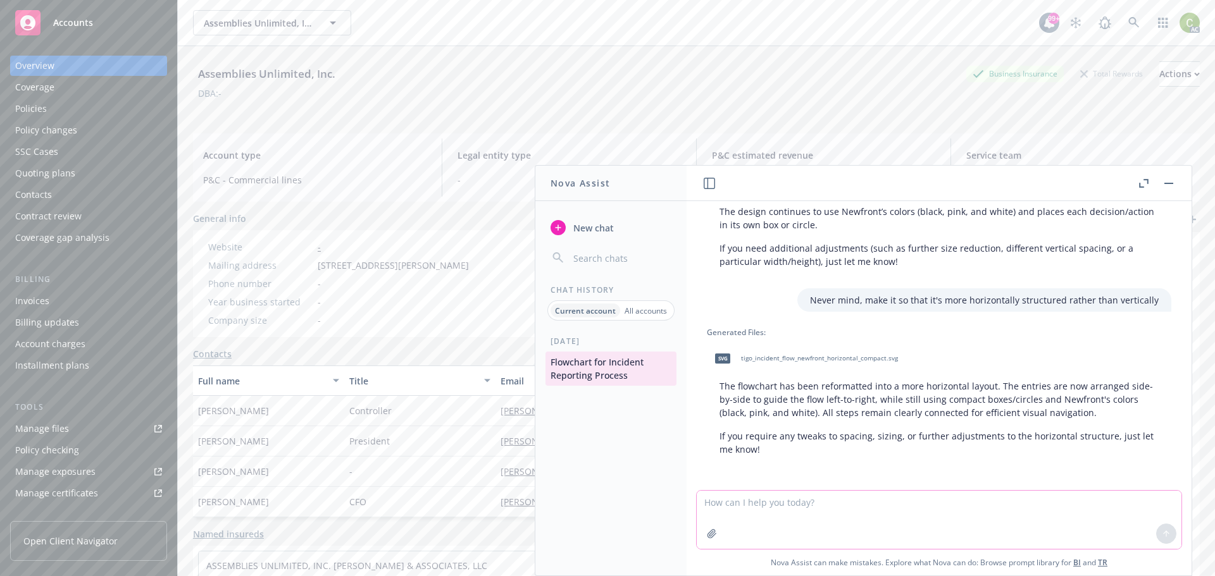
scroll to position [5430, 0]
click at [851, 354] on div "svg tigo_incident_flow_newfront_horizontal_compact.svg" at bounding box center [804, 358] width 194 height 32
paste textarea "(1) Lore ipsumdo sitam co a eli seddoeiusm/temporin (u) La etd magn al eni admi…"
type textarea "(1) Lore ipsumdo sitam co a eli seddoeiusm/temporin (u) La etd magn al eni admi…"
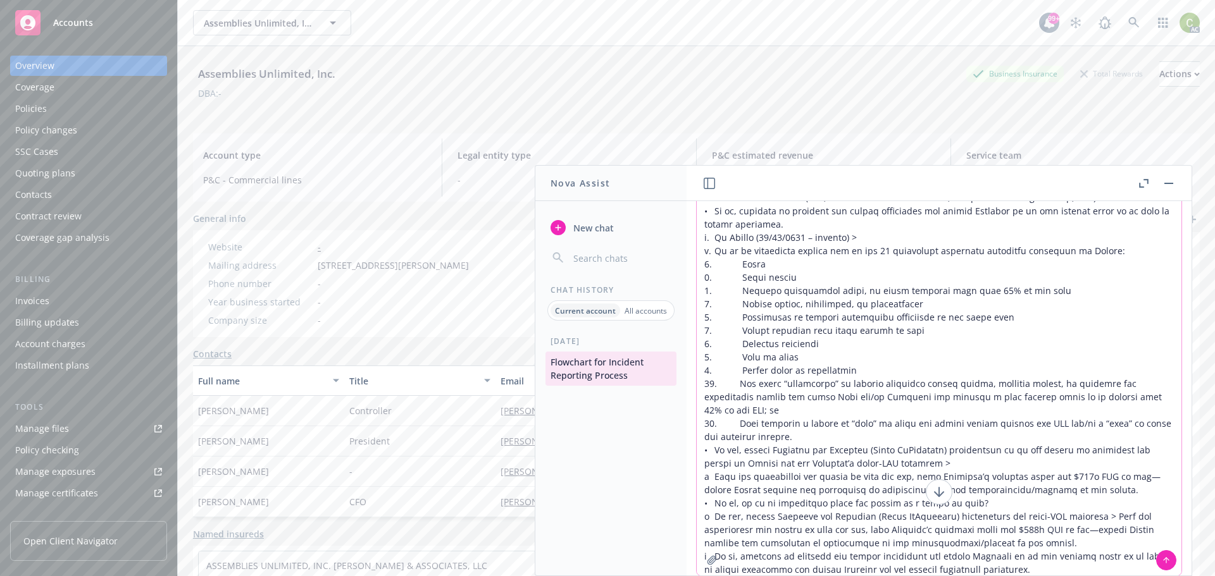
scroll to position [0, 0]
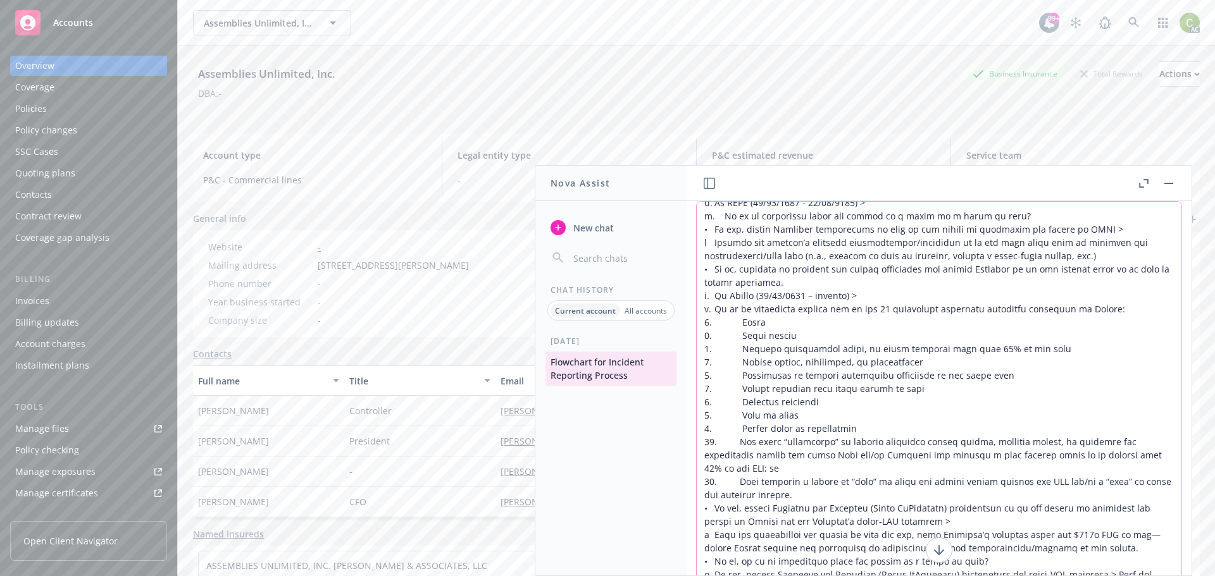
drag, startPoint x: 1006, startPoint y: 555, endPoint x: 599, endPoint y: -16, distance: 701.5
click at [599, 0] on html "Accounts Overview Coverage Policies Policy changes SSC Cases Quoting plans Cont…" at bounding box center [607, 288] width 1215 height 576
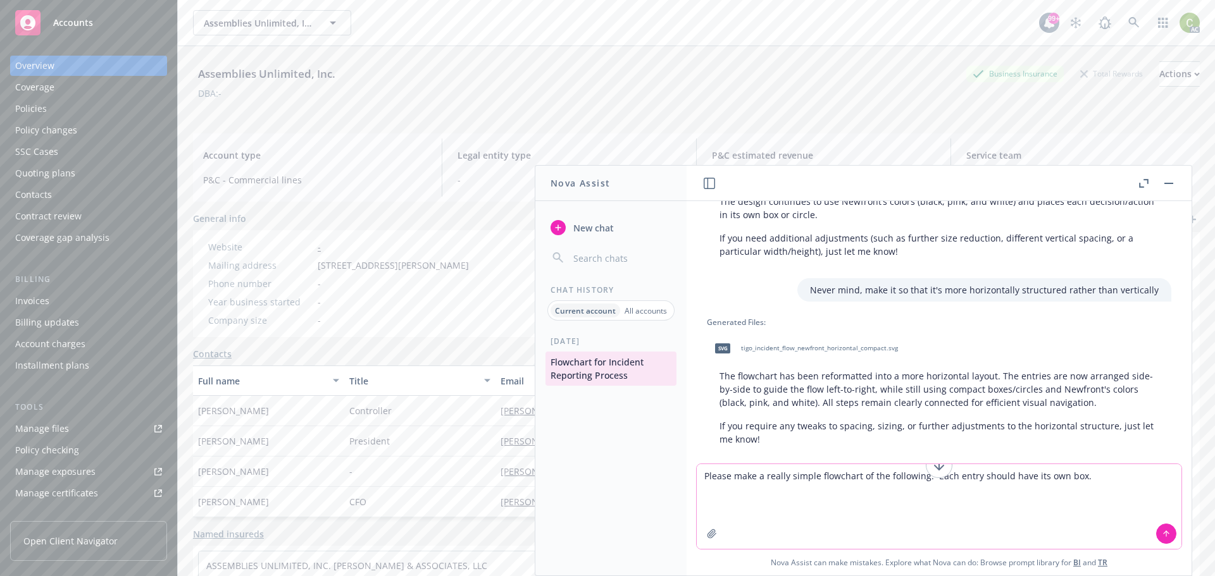
paste textarea "(1) Lore ipsumdo sitam co a eli seddoeiusm/temporin (u) La etd magn al eni admi…"
type textarea "Loremi dolo s ametco adipis elitseddo ei tem incididun. Utla etdol magnaa enim …"
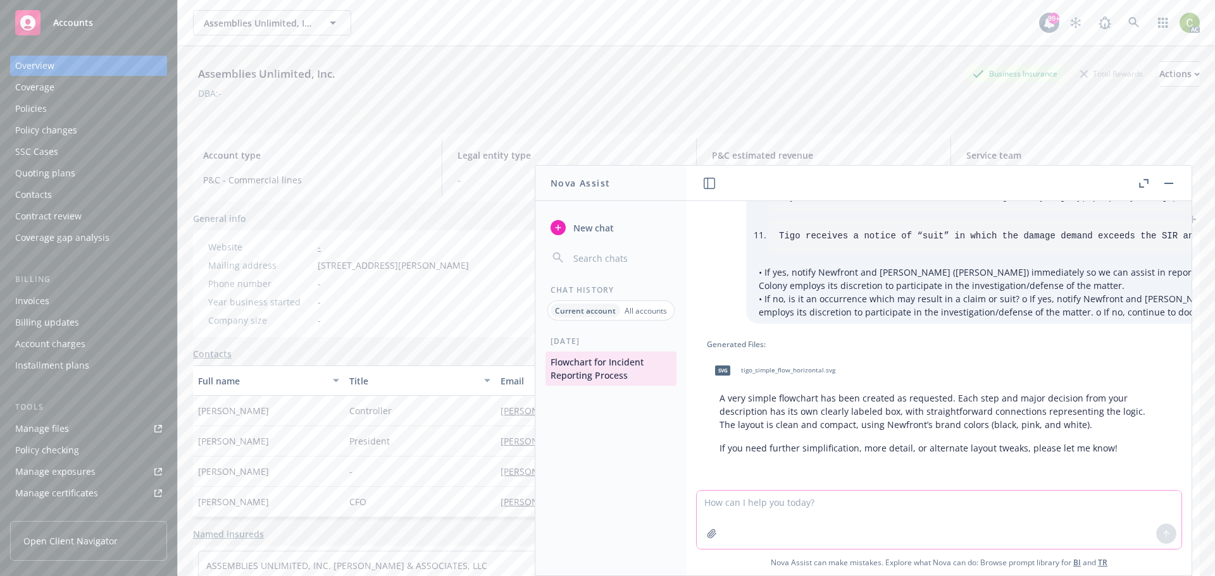
scroll to position [6206, 0]
